Goal: Task Accomplishment & Management: Manage account settings

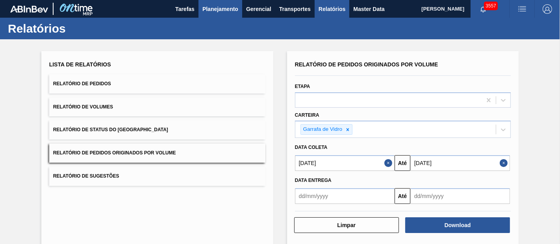
click at [209, 9] on span "Planejamento" at bounding box center [220, 8] width 36 height 9
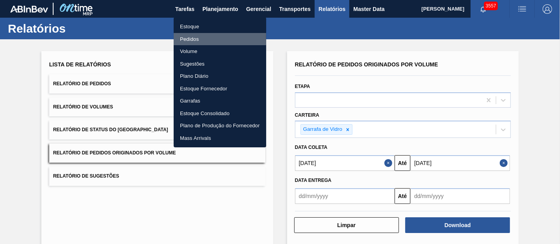
click at [187, 36] on li "Pedidos" at bounding box center [220, 39] width 92 height 13
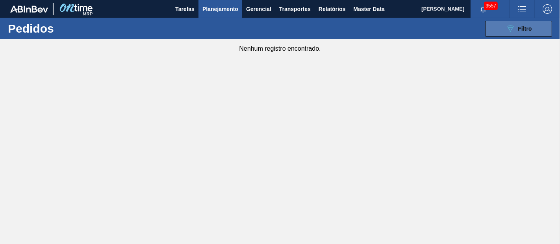
click at [515, 31] on div "089F7B8B-B2A5-4AFE-B5C0-19BA573D28AC Filtro" at bounding box center [518, 28] width 26 height 9
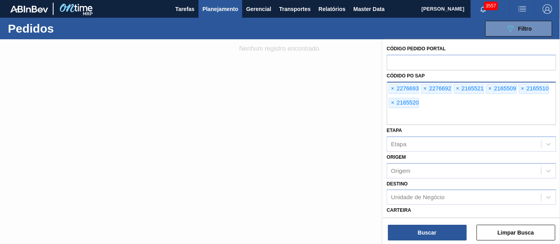
click at [395, 94] on div "× 2276693" at bounding box center [403, 89] width 30 height 10
drag, startPoint x: 395, startPoint y: 94, endPoint x: 389, endPoint y: 90, distance: 6.7
click at [452, 109] on div "× 2276693 × 2276692 × 2165521 × 2165509 × 2165510 × 2165520" at bounding box center [470, 103] width 169 height 43
click at [391, 87] on span "×" at bounding box center [392, 88] width 7 height 9
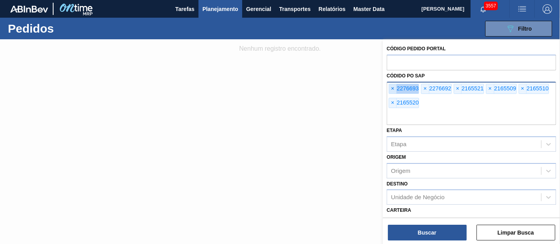
click at [391, 87] on span "×" at bounding box center [392, 88] width 7 height 9
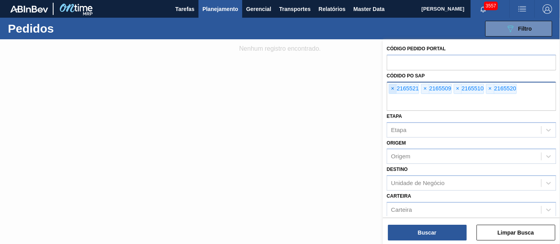
click at [392, 87] on span "×" at bounding box center [392, 88] width 7 height 9
click at [393, 87] on span "×" at bounding box center [392, 88] width 7 height 9
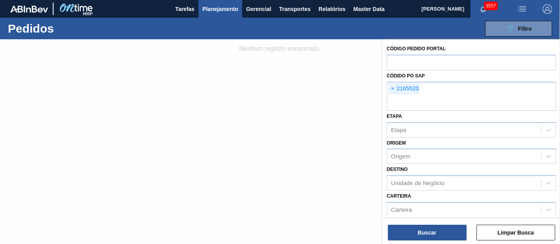
paste input "text"
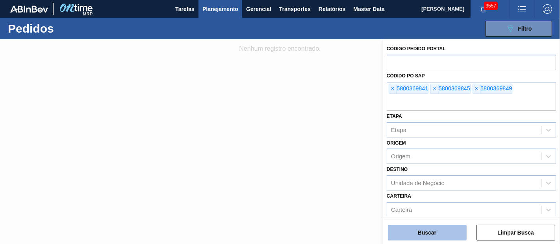
click at [418, 228] on button "Buscar" at bounding box center [427, 233] width 79 height 16
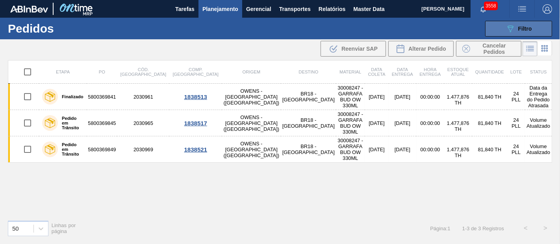
click at [510, 34] on button "089F7B8B-B2A5-4AFE-B5C0-19BA573D28AC Filtro" at bounding box center [518, 29] width 67 height 16
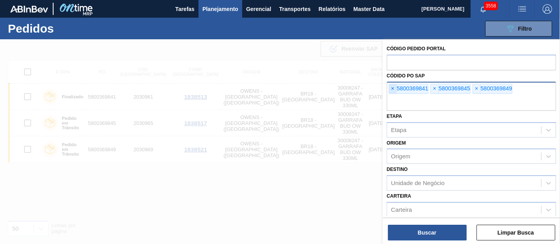
click at [391, 89] on span "×" at bounding box center [392, 88] width 7 height 9
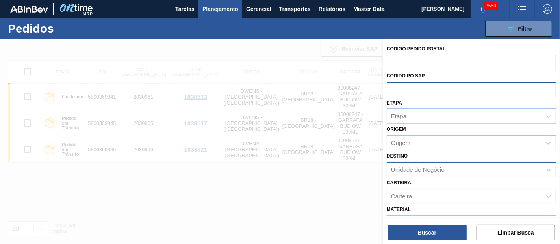
paste input "text"
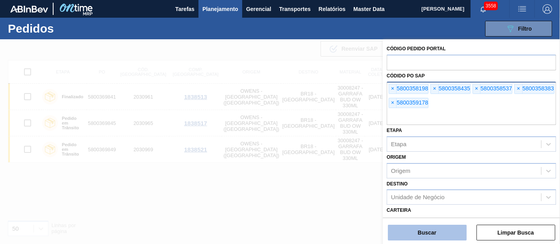
click at [434, 234] on button "Buscar" at bounding box center [427, 233] width 79 height 16
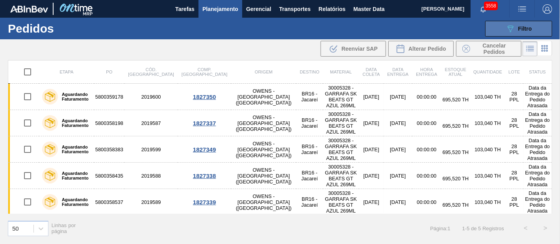
click at [527, 24] on div "089F7B8B-B2A5-4AFE-B5C0-19BA573D28AC Filtro" at bounding box center [518, 28] width 26 height 9
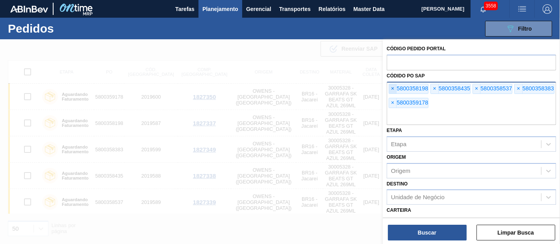
click at [390, 87] on span "×" at bounding box center [392, 88] width 7 height 9
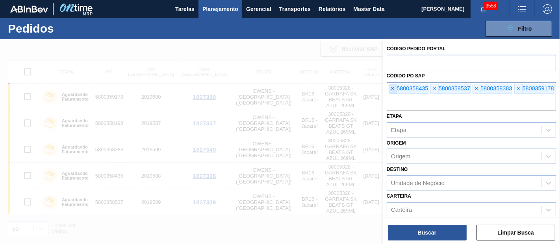
click at [390, 87] on span "×" at bounding box center [392, 88] width 7 height 9
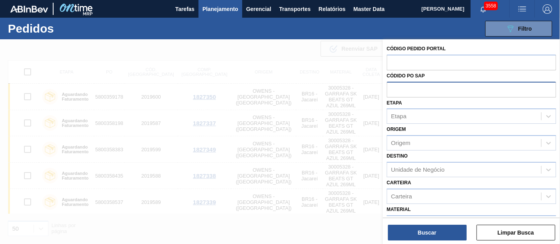
click at [390, 87] on input "text" at bounding box center [470, 89] width 169 height 15
paste input "5800359147"
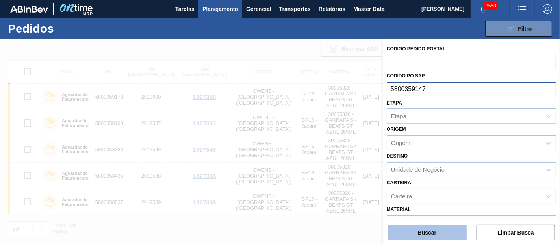
type input "5800359147"
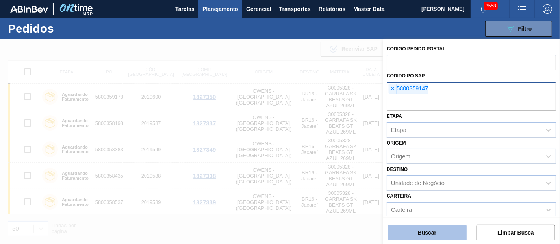
click at [438, 226] on button "Buscar" at bounding box center [427, 233] width 79 height 16
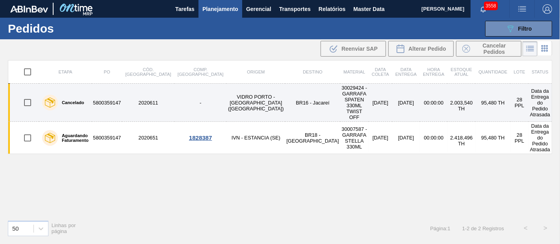
click at [27, 94] on input "checkbox" at bounding box center [27, 102] width 17 height 17
checkbox input "true"
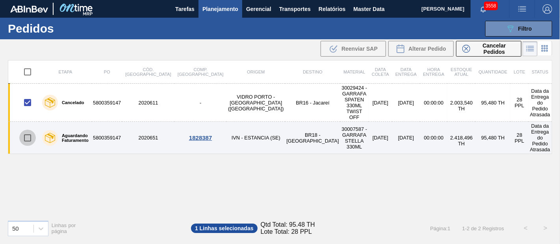
click at [28, 130] on input "checkbox" at bounding box center [27, 138] width 17 height 17
checkbox input "true"
click at [28, 130] on input "checkbox" at bounding box center [27, 138] width 17 height 17
checkbox input "false"
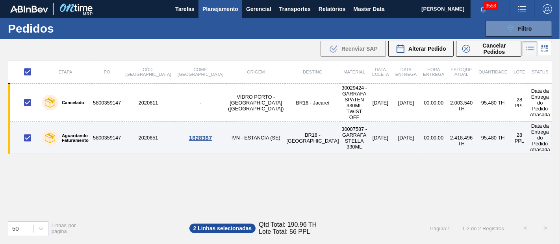
checkbox input "false"
click at [28, 130] on input "checkbox" at bounding box center [27, 138] width 17 height 17
checkbox input "true"
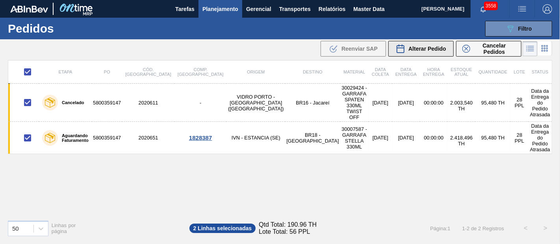
click at [398, 49] on icon at bounding box center [399, 48] width 9 height 9
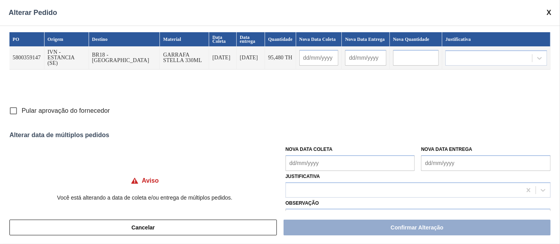
click at [323, 166] on Coleta "Nova Data Coleta" at bounding box center [349, 163] width 129 height 16
click at [61, 110] on span "Pular aprovação do fornecedor" at bounding box center [66, 110] width 88 height 9
click at [22, 110] on input "Pular aprovação do fornecedor" at bounding box center [13, 111] width 17 height 17
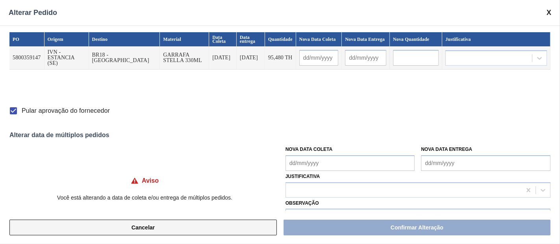
click at [189, 229] on button "Cancelar" at bounding box center [142, 228] width 267 height 16
checkbox input "false"
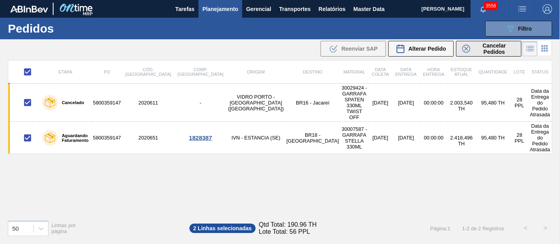
click at [492, 51] on span "Cancelar Pedidos" at bounding box center [494, 48] width 42 height 13
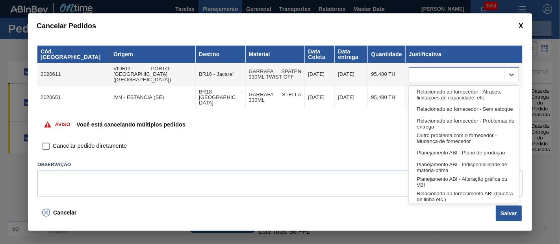
click at [435, 72] on div at bounding box center [456, 74] width 95 height 11
click at [112, 149] on span "Cancelar pedido diretamente" at bounding box center [90, 146] width 74 height 9
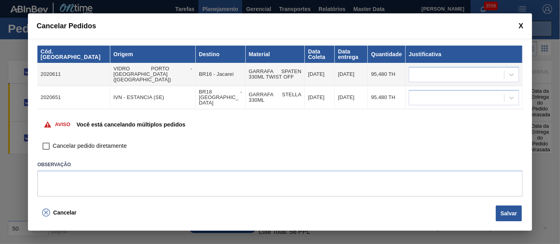
click at [104, 146] on span "Cancelar pedido diretamente" at bounding box center [90, 146] width 74 height 9
click at [53, 146] on input "Cancelar pedido diretamente" at bounding box center [45, 146] width 13 height 13
checkbox input "true"
click at [426, 74] on div at bounding box center [456, 74] width 95 height 11
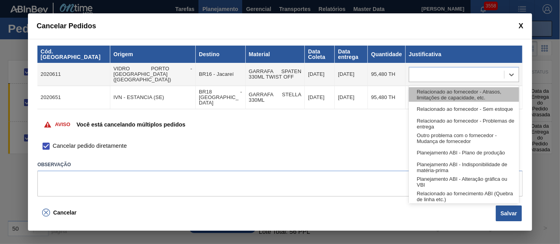
click at [452, 96] on div "Relacionado ao fornecedor - Atrasos, limitações de capacidade, etc." at bounding box center [463, 94] width 110 height 15
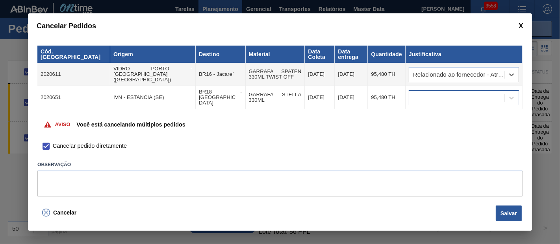
click at [446, 97] on div at bounding box center [456, 97] width 95 height 11
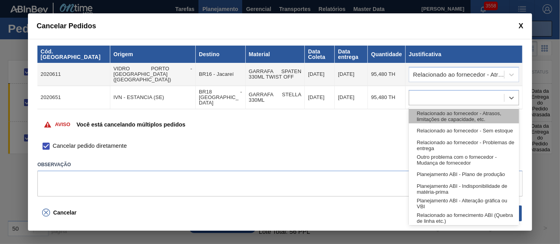
click at [439, 111] on div "Relacionado ao fornecedor - Atrasos, limitações de capacidade, etc." at bounding box center [463, 116] width 110 height 15
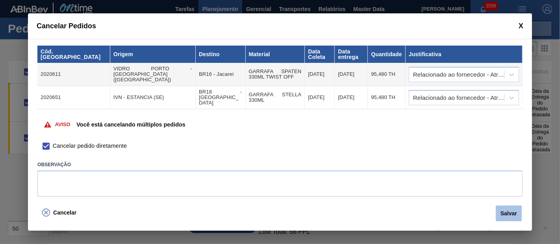
click at [511, 209] on button "Salvar" at bounding box center [508, 214] width 26 height 16
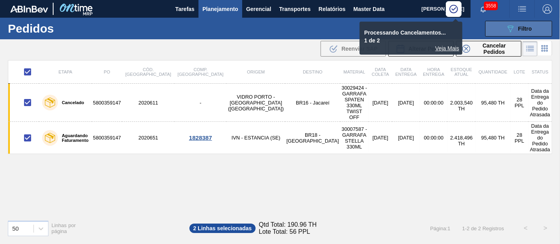
click at [519, 26] on span "Filtro" at bounding box center [525, 29] width 14 height 6
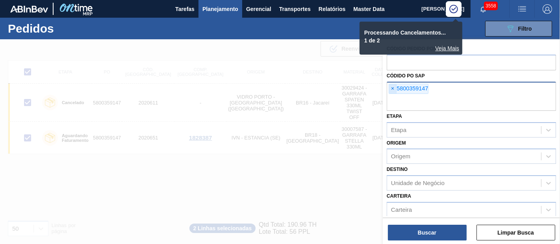
click at [390, 88] on span "×" at bounding box center [392, 88] width 7 height 9
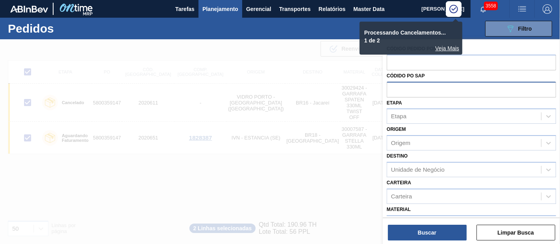
click at [397, 90] on input "text" at bounding box center [470, 89] width 169 height 15
paste input "text"
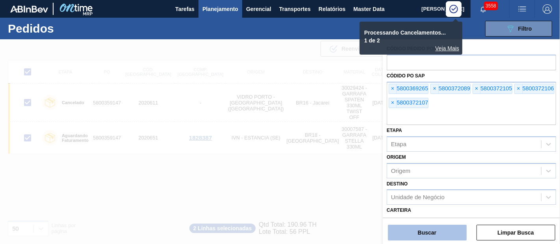
click at [430, 230] on button "Buscar" at bounding box center [427, 233] width 79 height 16
checkbox input "false"
